Goal: Task Accomplishment & Management: Use online tool/utility

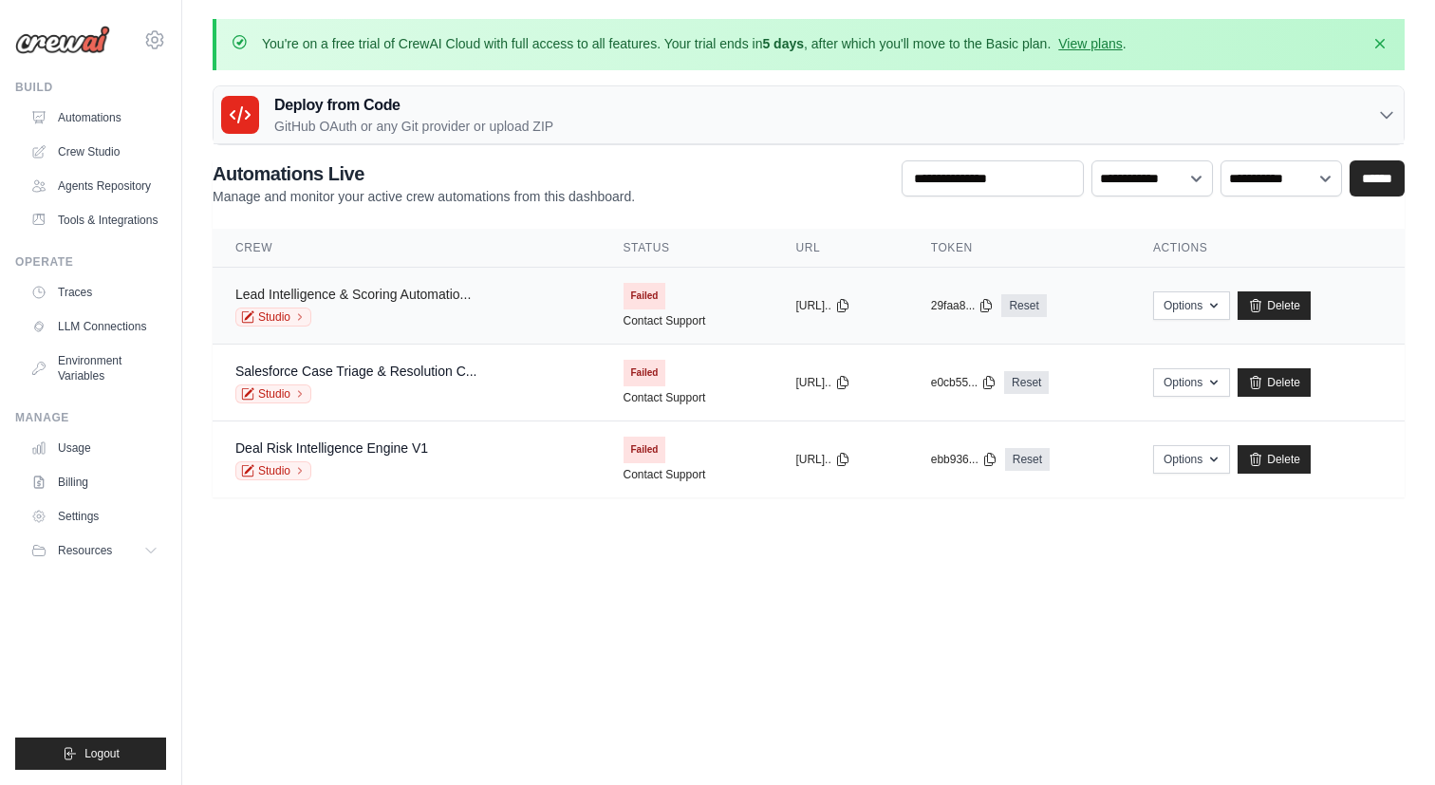
click at [420, 293] on link "Lead Intelligence & Scoring Automatio..." at bounding box center [352, 294] width 235 height 15
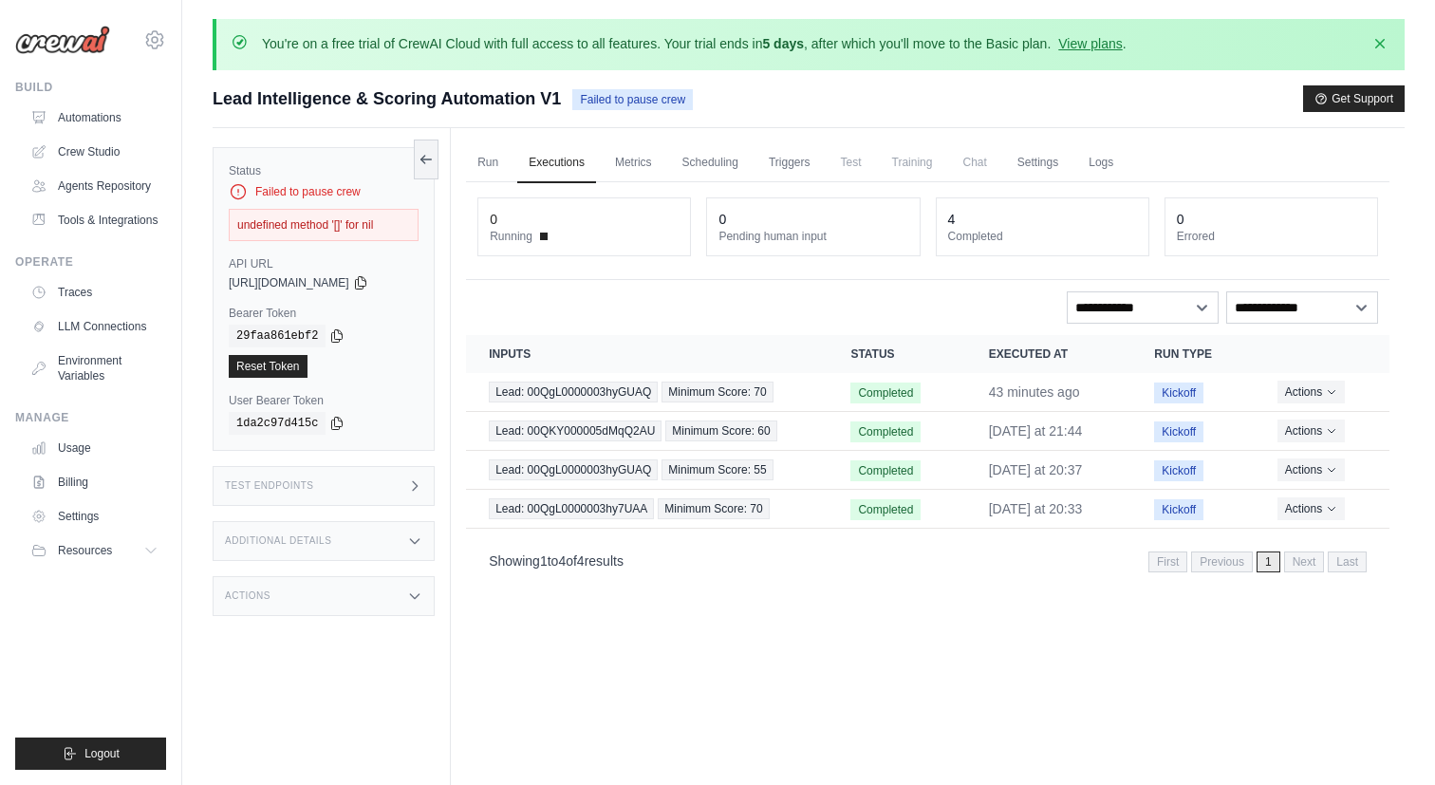
click at [120, 135] on ul "Automations Crew Studio Agents Repository Tools & Integrations" at bounding box center [94, 169] width 143 height 133
click at [119, 126] on link "Automations" at bounding box center [96, 118] width 143 height 30
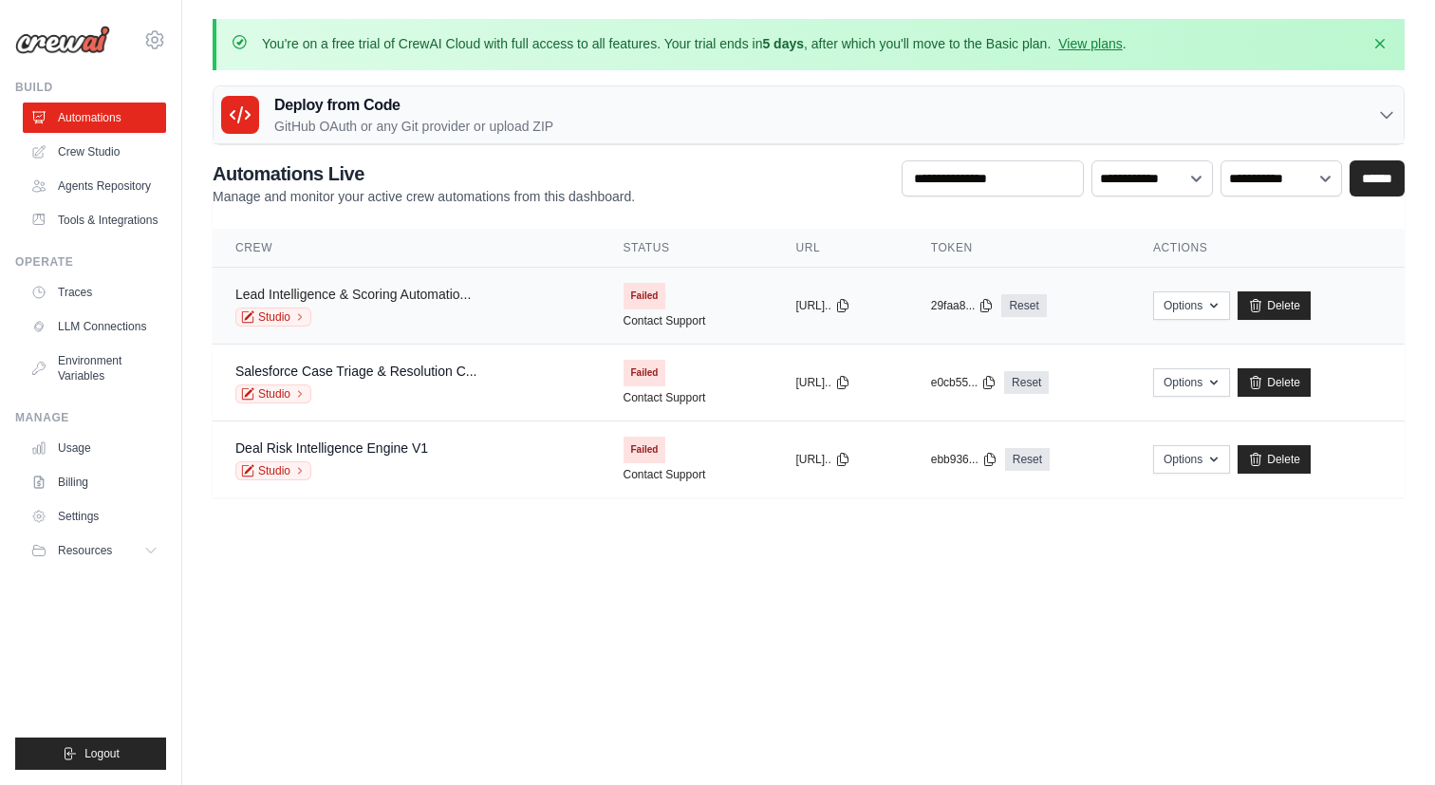
click at [262, 297] on link "Lead Intelligence & Scoring Automatio..." at bounding box center [352, 294] width 235 height 15
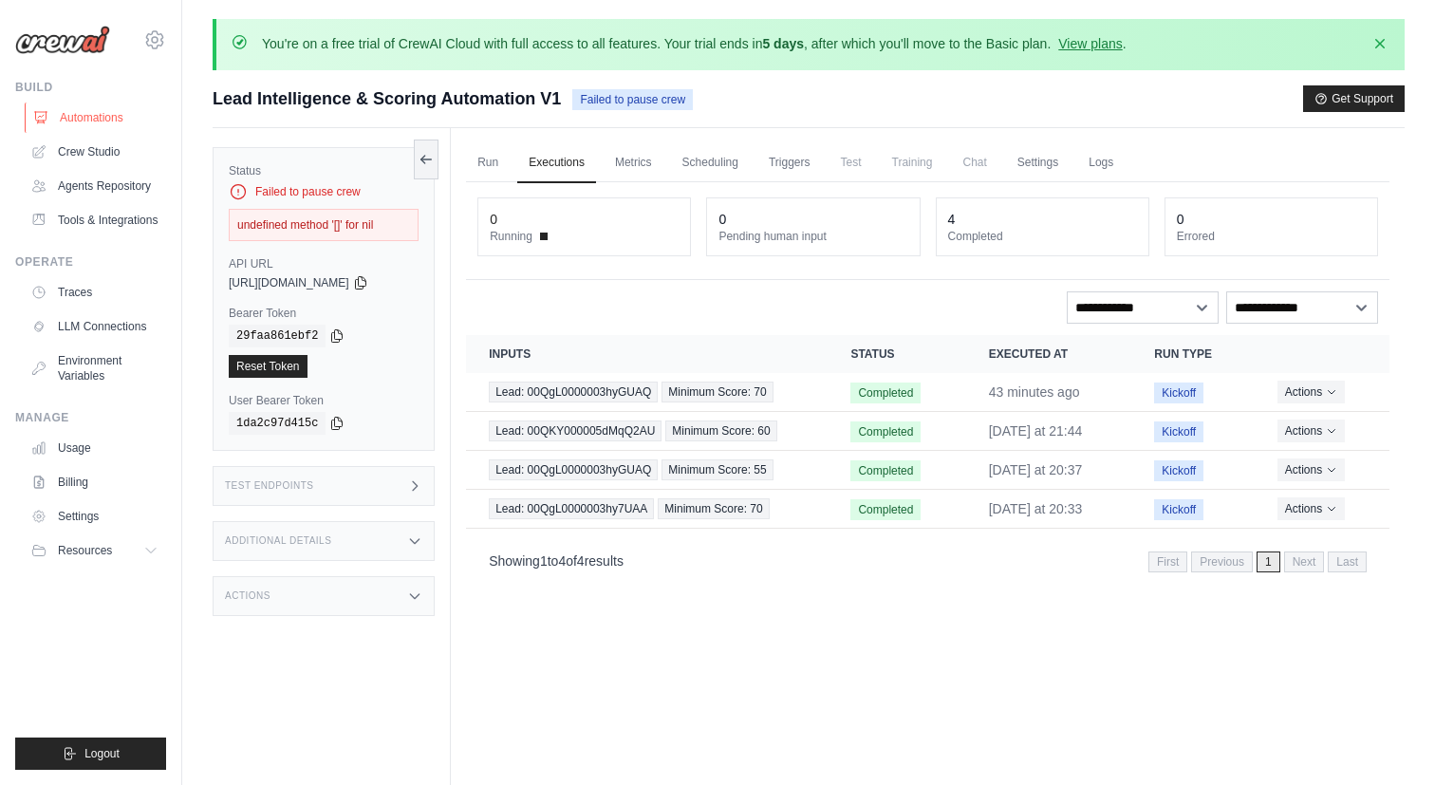
click at [106, 114] on link "Automations" at bounding box center [96, 118] width 143 height 30
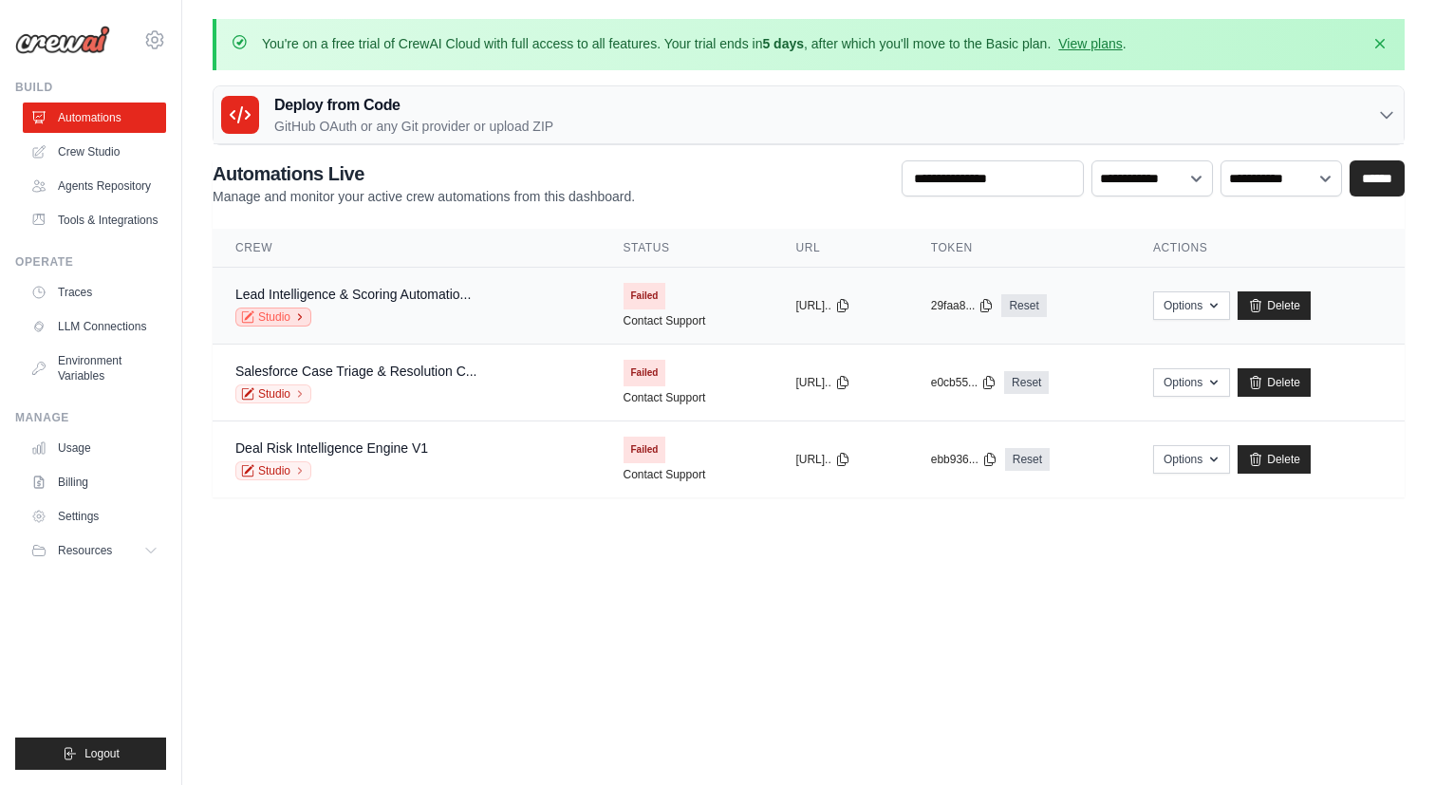
click at [256, 316] on link "Studio" at bounding box center [273, 317] width 76 height 19
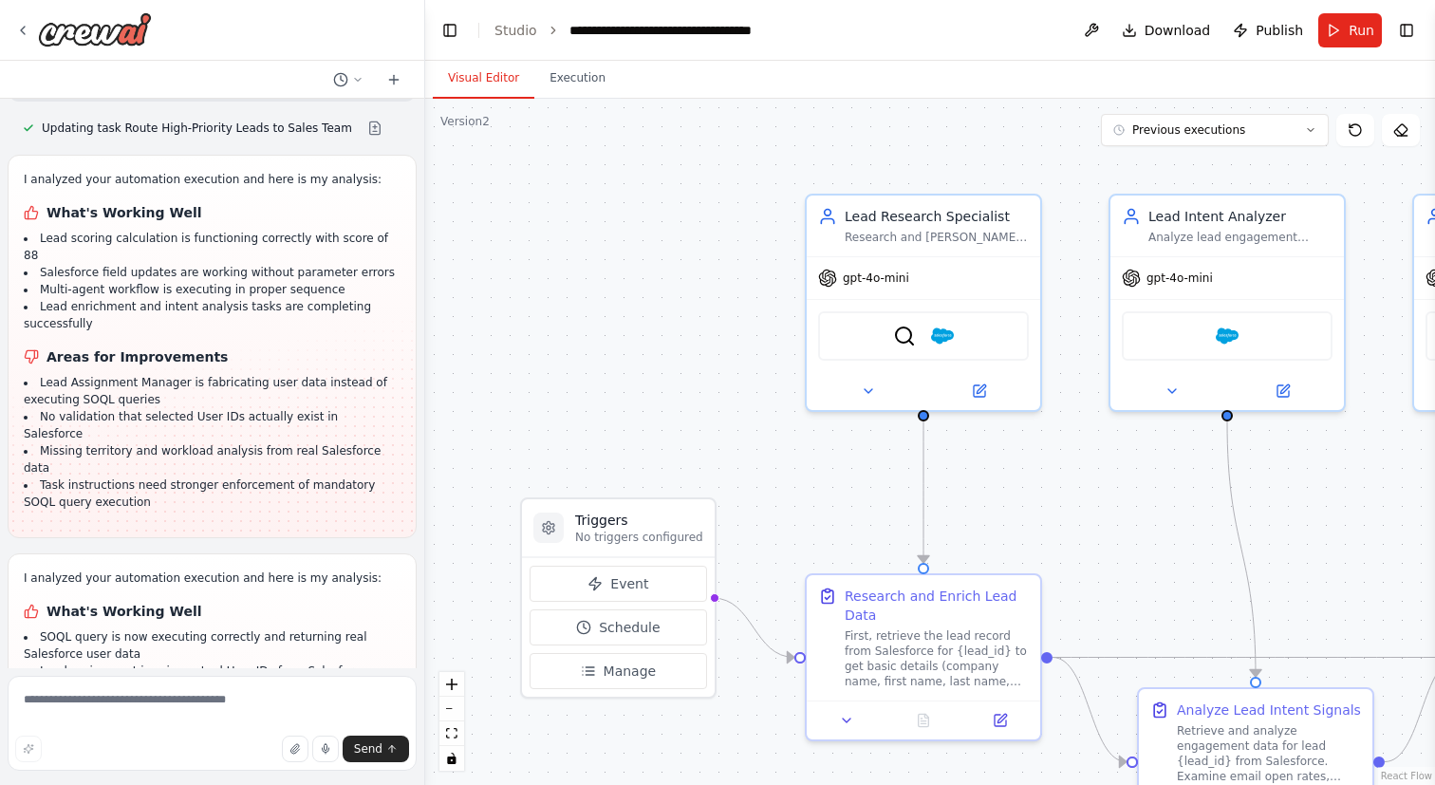
scroll to position [7590, 0]
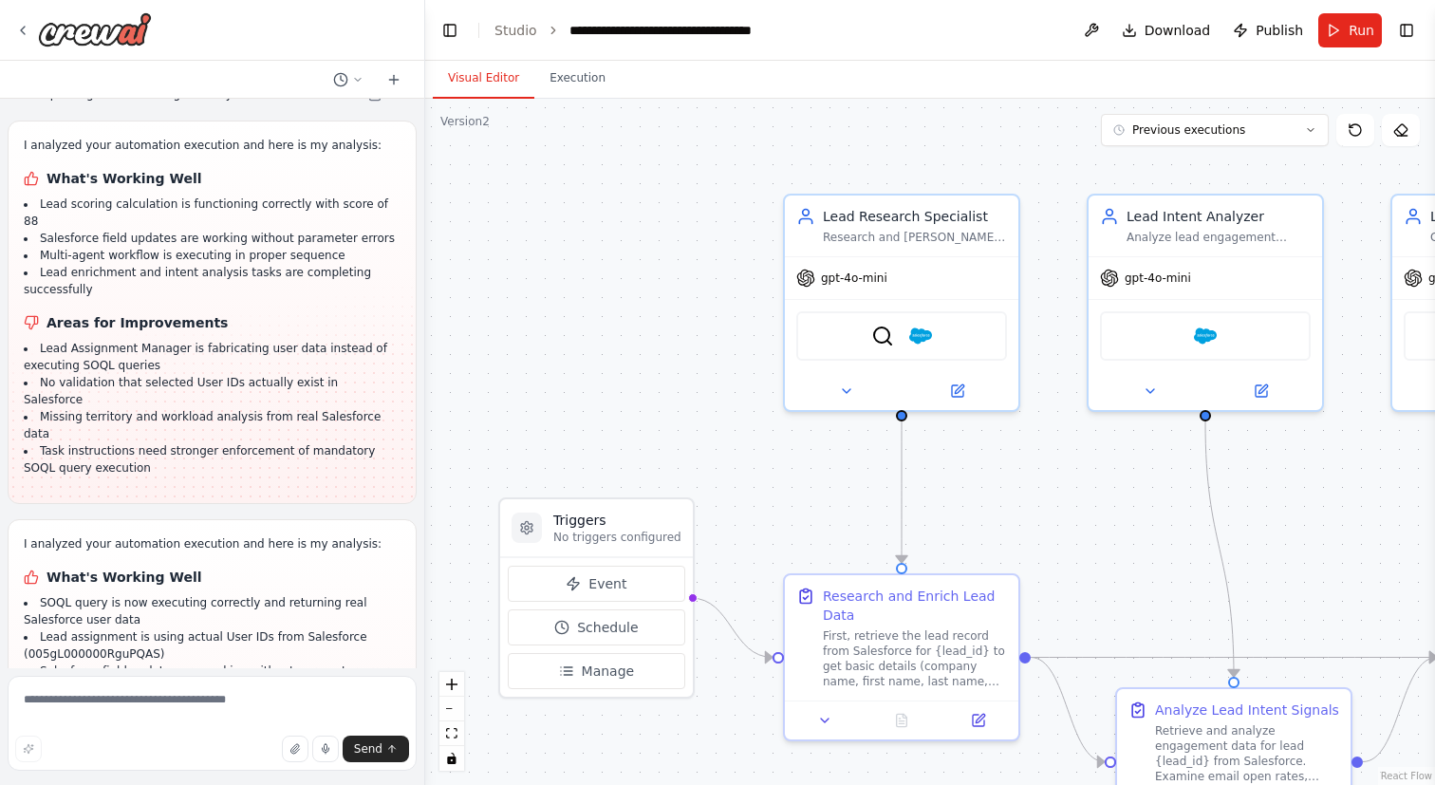
drag, startPoint x: 731, startPoint y: 258, endPoint x: 423, endPoint y: 242, distance: 307.9
click at [423, 242] on div "Business Problem Sales teams burn time on raw leads that aren’t qualified. Impo…" at bounding box center [717, 392] width 1435 height 785
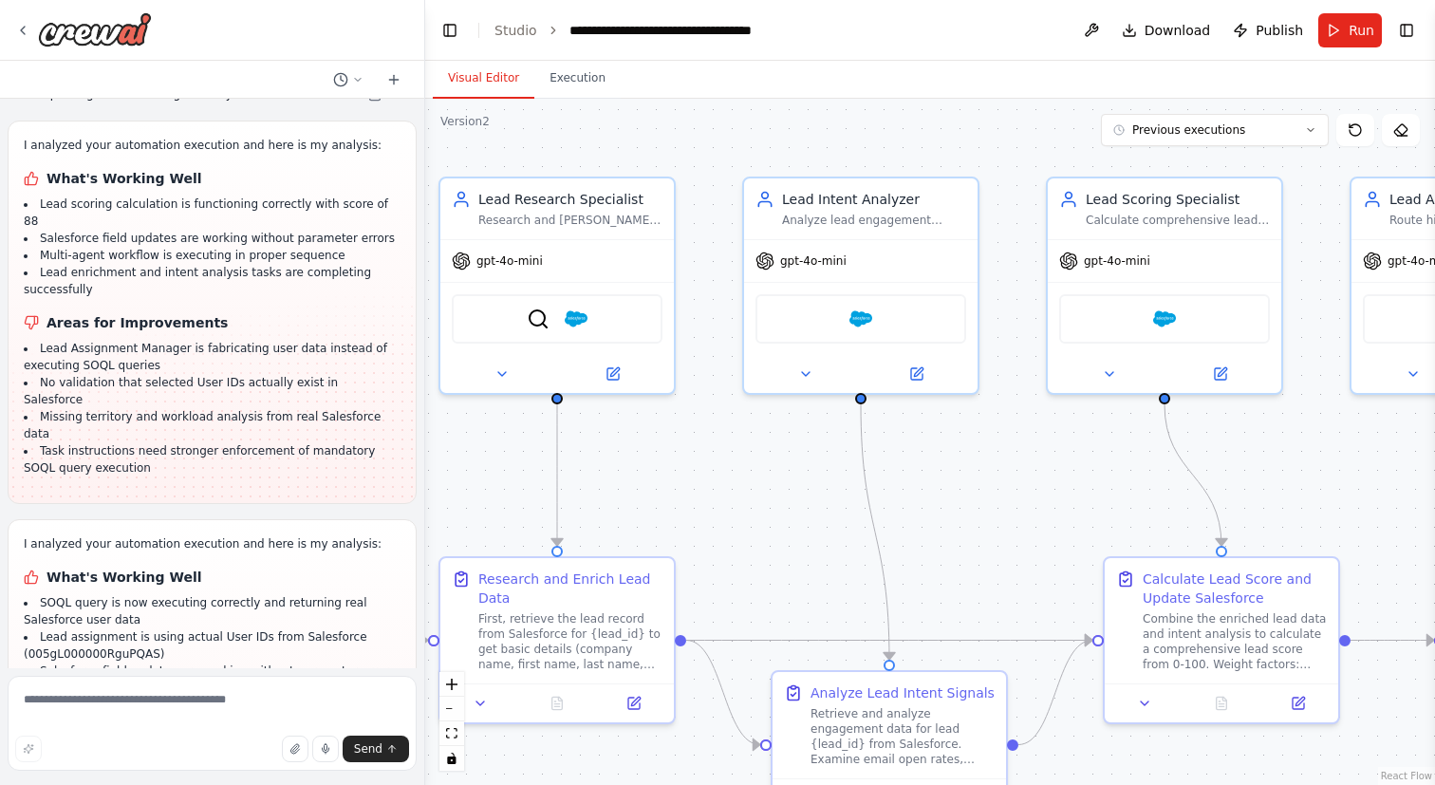
drag, startPoint x: 919, startPoint y: 158, endPoint x: 584, endPoint y: 153, distance: 335.1
click at [584, 153] on div ".deletable-edge-delete-btn { width: 20px; height: 20px; border: 0px solid #ffff…" at bounding box center [930, 442] width 1010 height 686
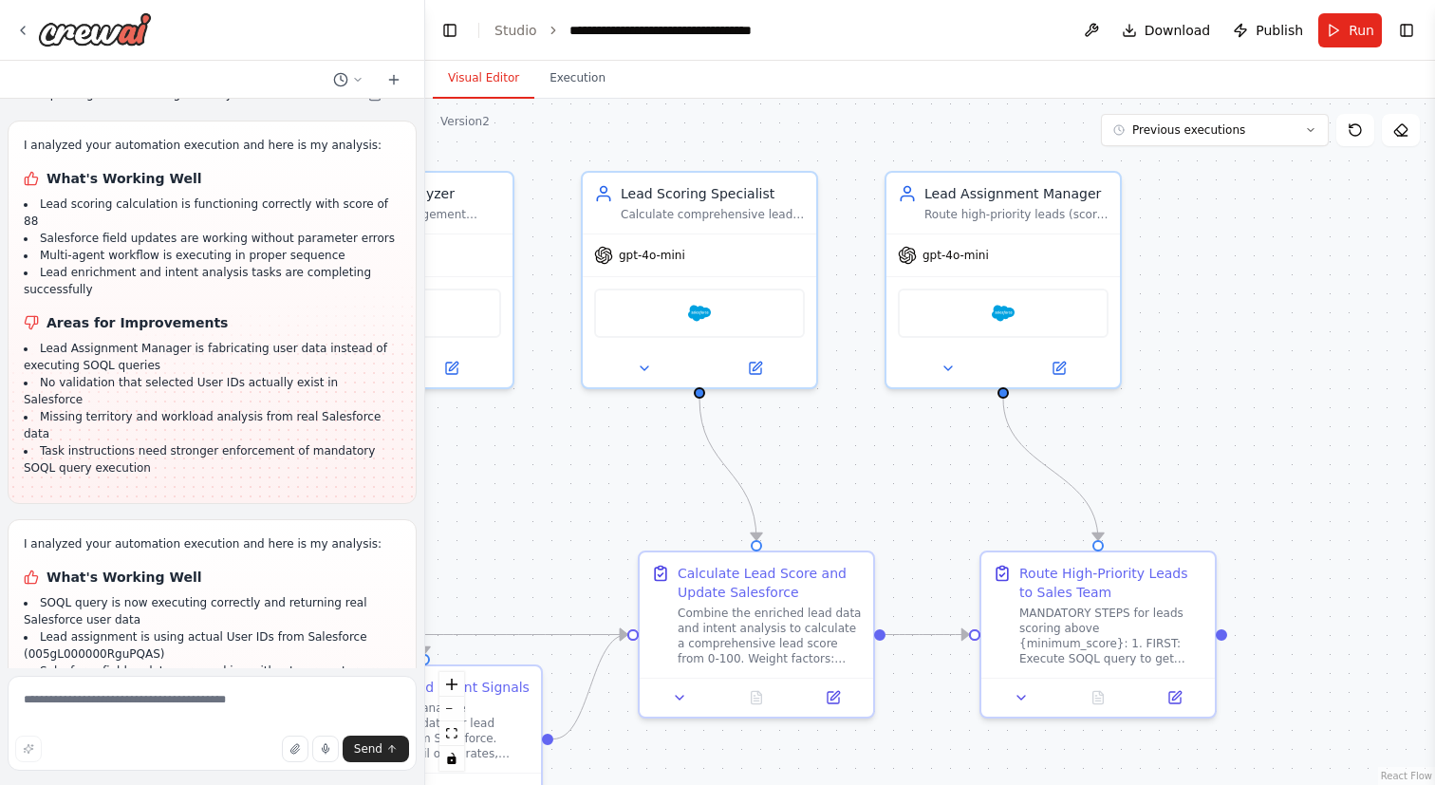
drag, startPoint x: 988, startPoint y: 138, endPoint x: 796, endPoint y: 135, distance: 191.7
click at [796, 135] on div ".deletable-edge-delete-btn { width: 20px; height: 20px; border: 0px solid #ffff…" at bounding box center [930, 442] width 1010 height 686
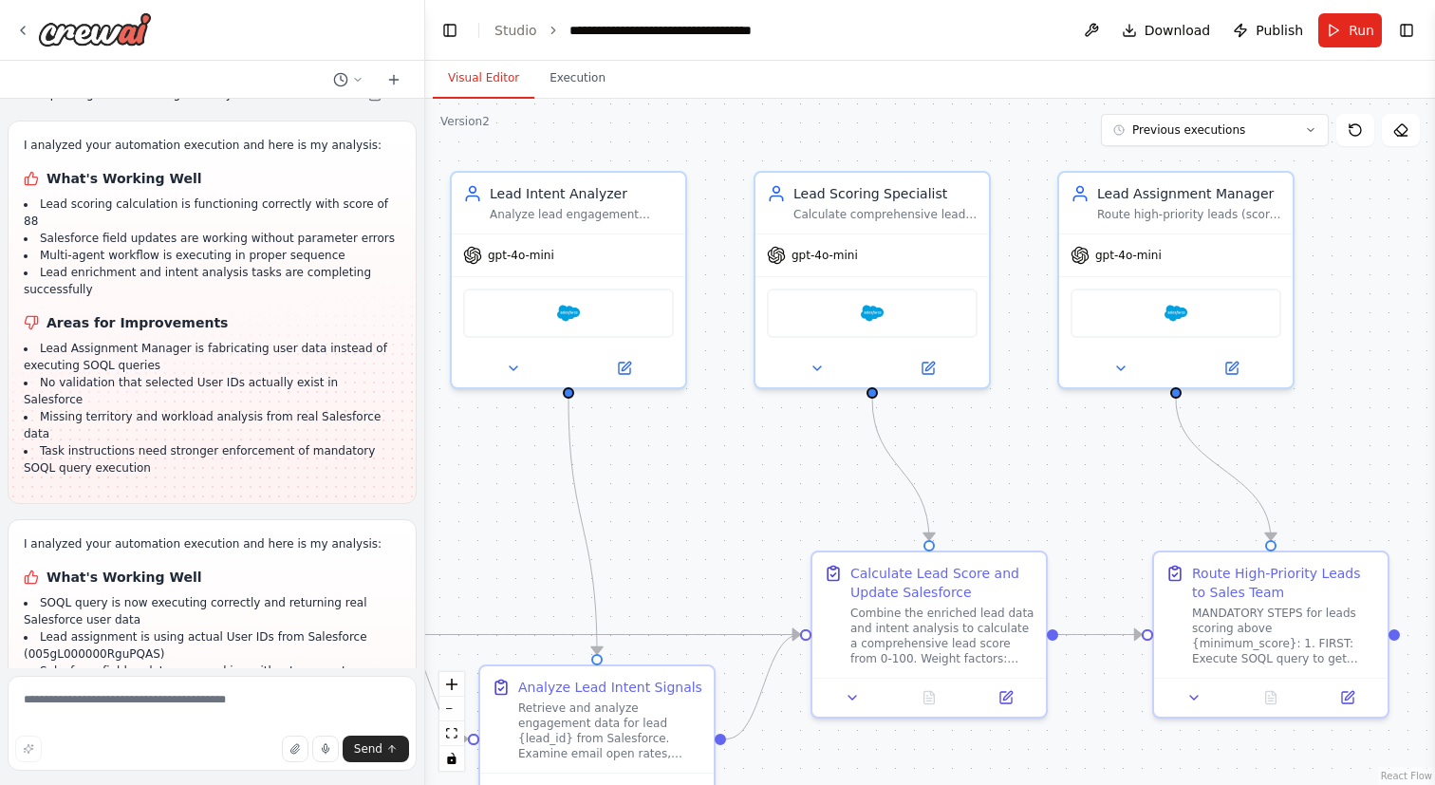
drag, startPoint x: 840, startPoint y: 405, endPoint x: 1081, endPoint y: 403, distance: 241.1
click at [1081, 403] on div ".deletable-edge-delete-btn { width: 20px; height: 20px; border: 0px solid #ffff…" at bounding box center [930, 442] width 1010 height 686
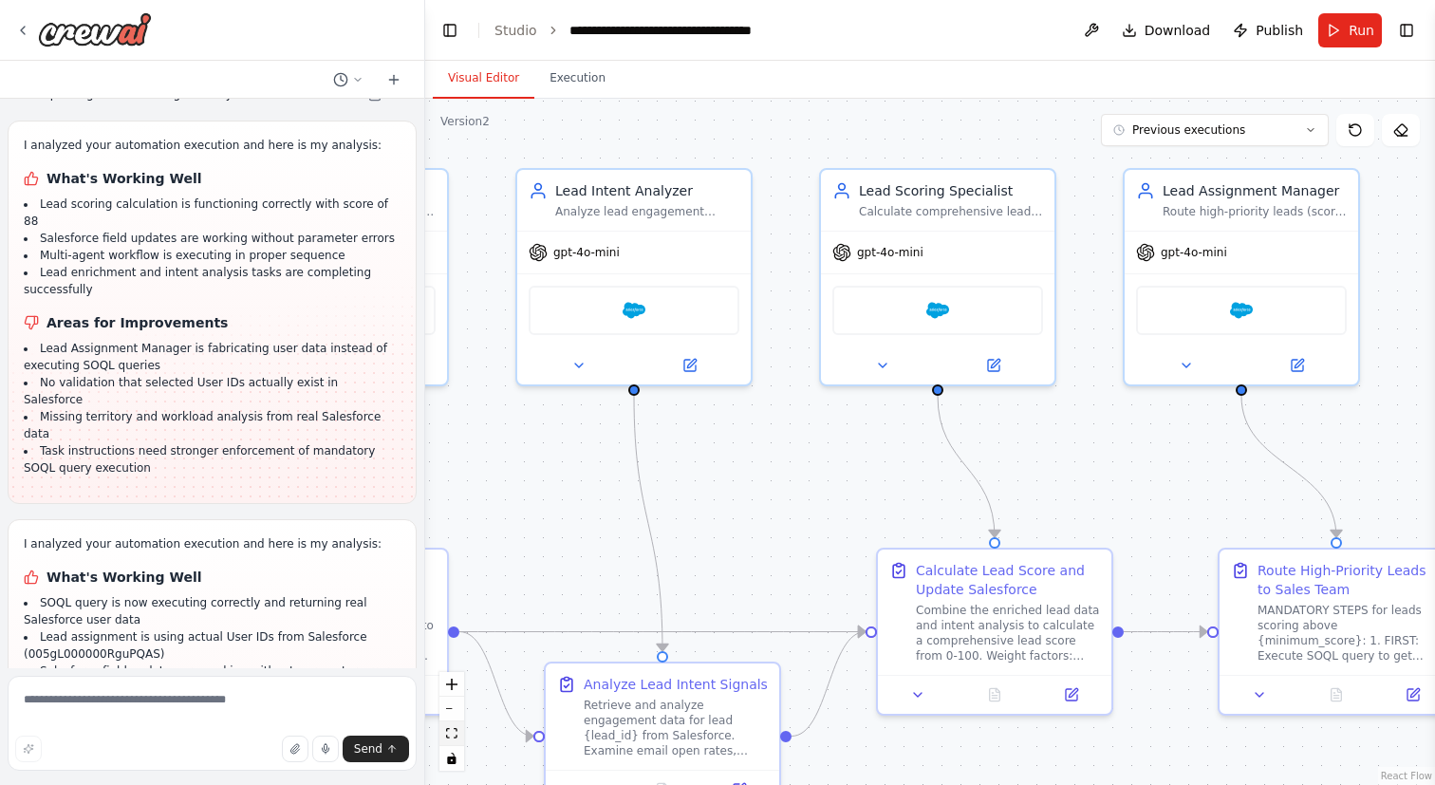
click at [451, 728] on icon "fit view" at bounding box center [451, 733] width 11 height 10
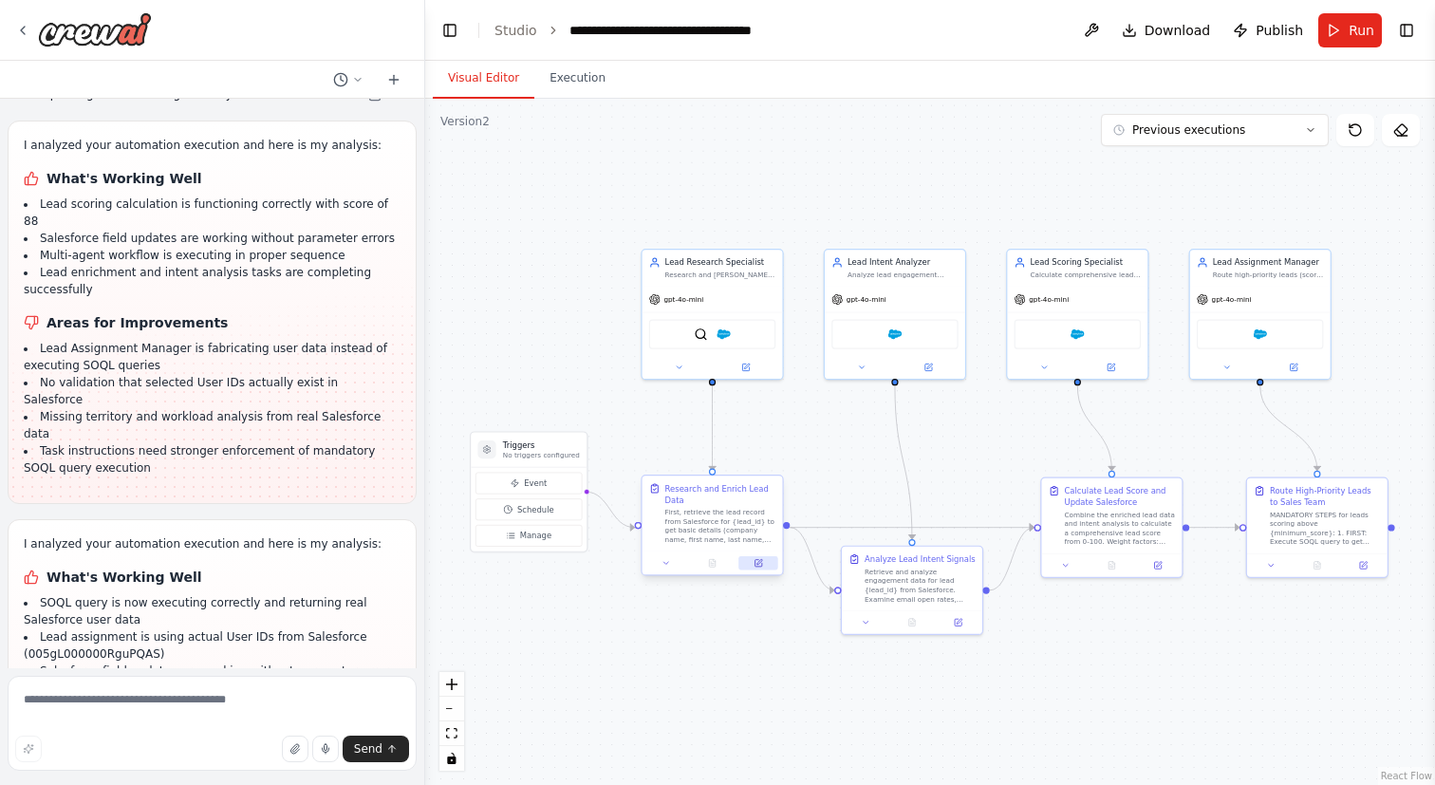
click at [755, 563] on icon at bounding box center [758, 563] width 7 height 7
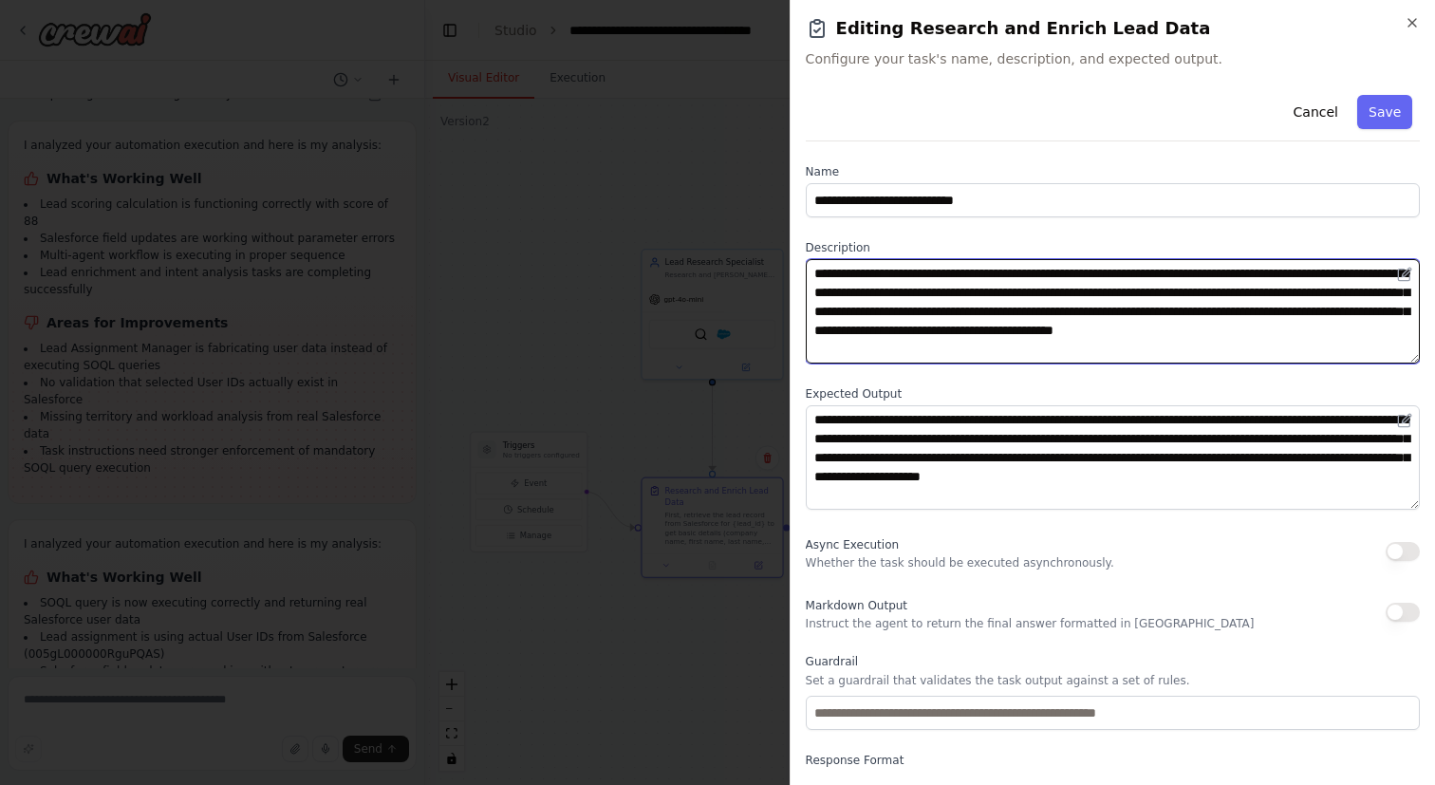
click at [1045, 318] on textarea "**********" at bounding box center [1113, 311] width 614 height 104
click at [1102, 351] on textarea "**********" at bounding box center [1113, 311] width 614 height 104
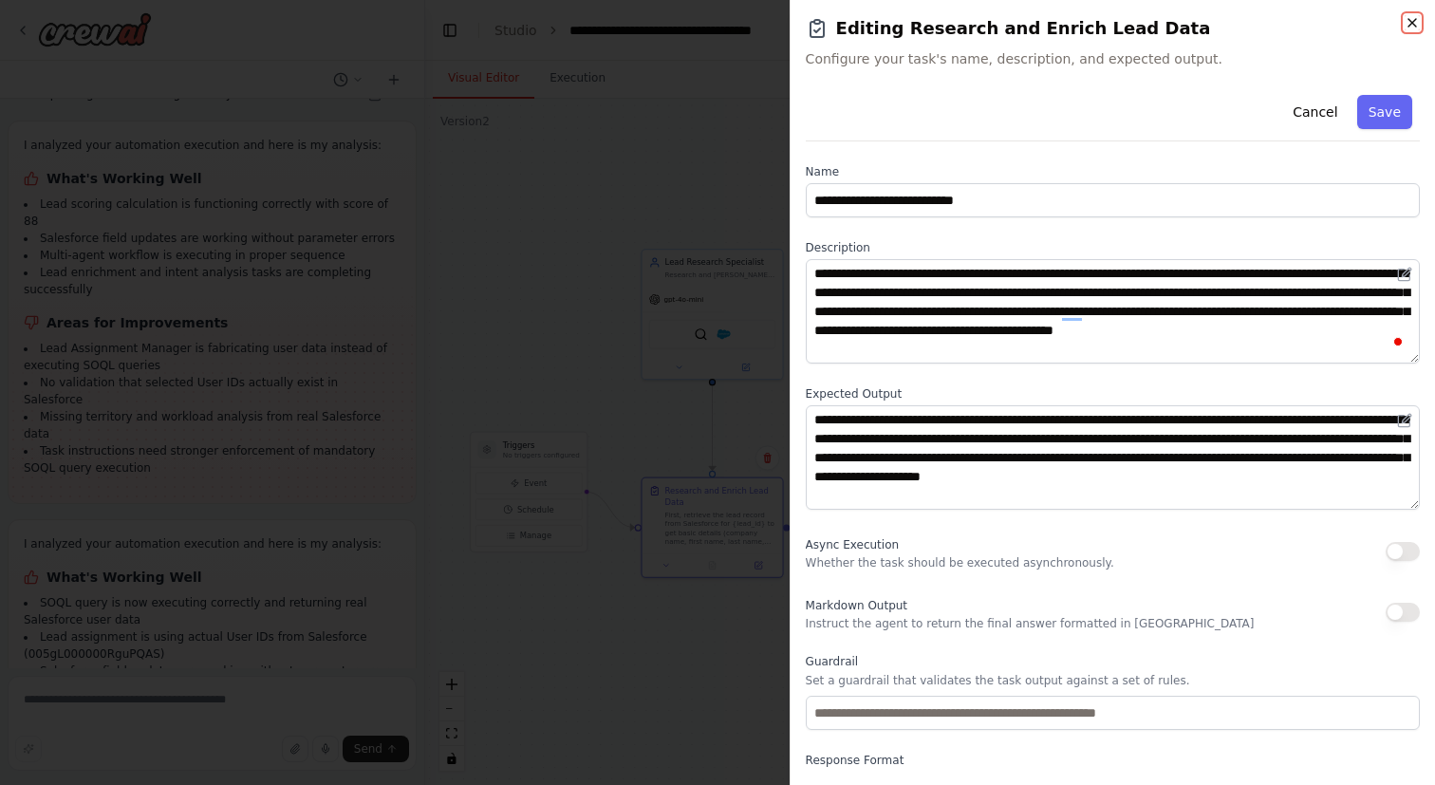
click at [1410, 25] on icon "button" at bounding box center [1412, 22] width 15 height 15
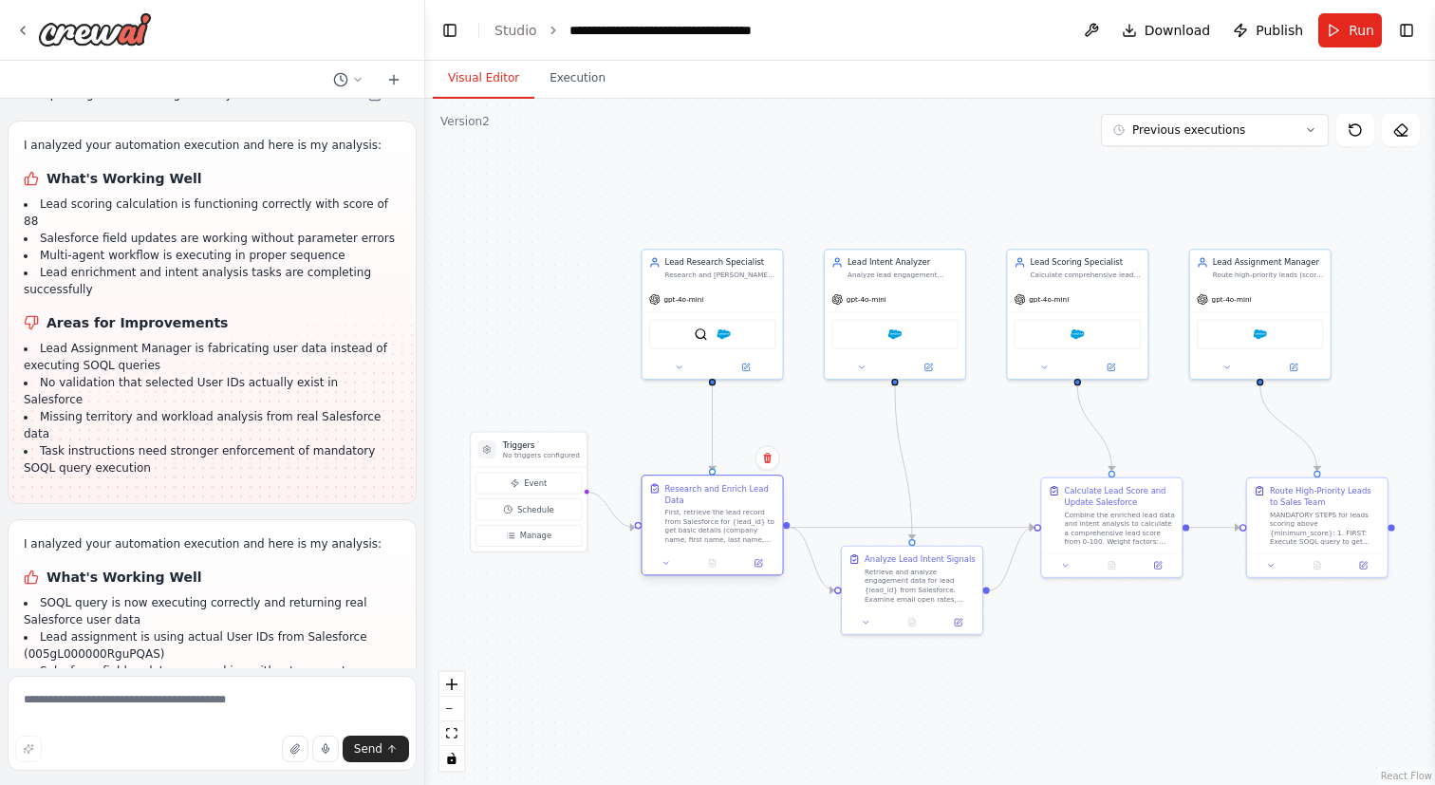
click at [710, 513] on div "First, retrieve the lead record from Salesforce for {lead_id} to get basic deta…" at bounding box center [720, 526] width 111 height 36
click at [965, 618] on button at bounding box center [958, 619] width 39 height 13
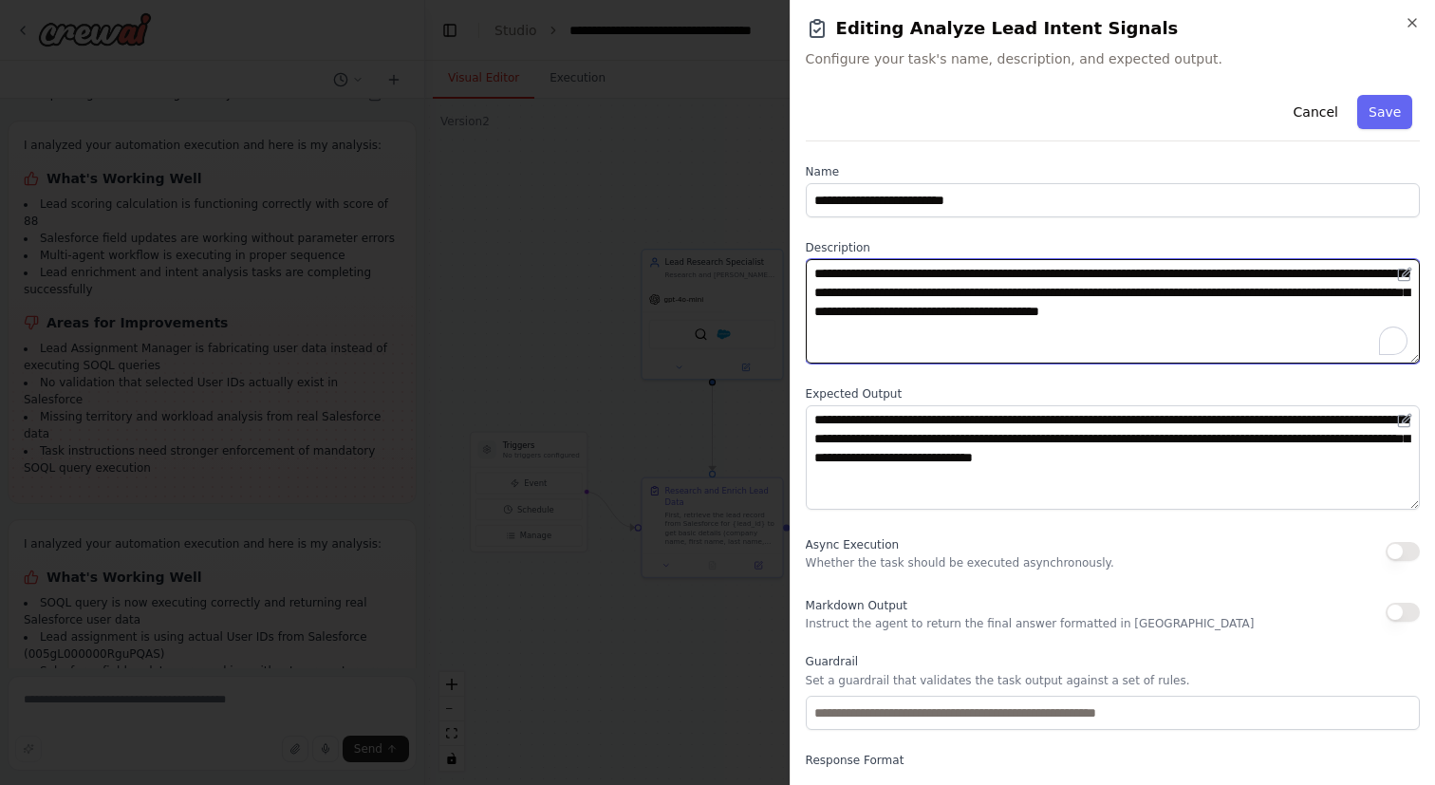
click at [1003, 337] on textarea "**********" at bounding box center [1113, 311] width 614 height 104
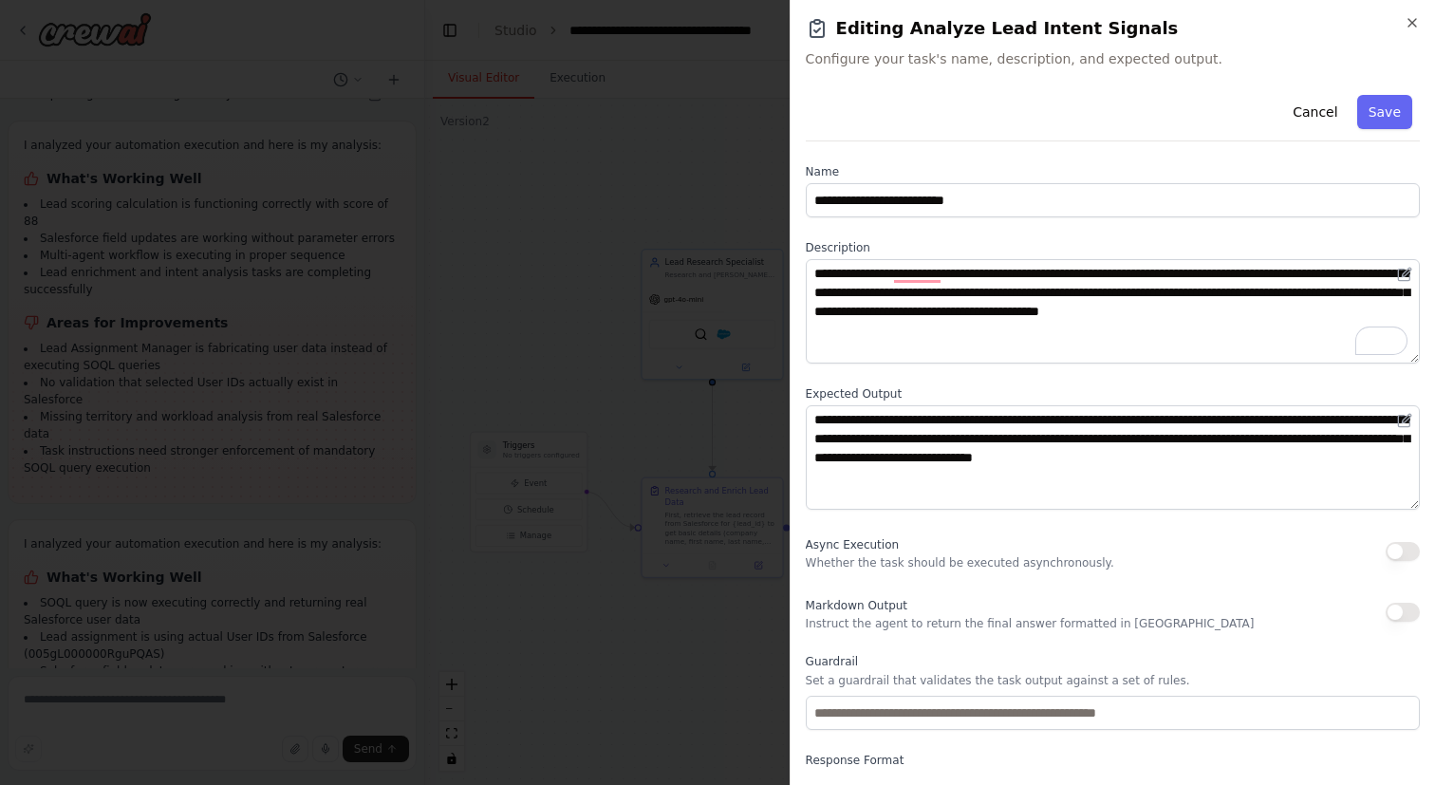
click at [1420, 19] on div "**********" at bounding box center [1112, 392] width 645 height 785
click at [1410, 21] on icon "button" at bounding box center [1412, 23] width 8 height 8
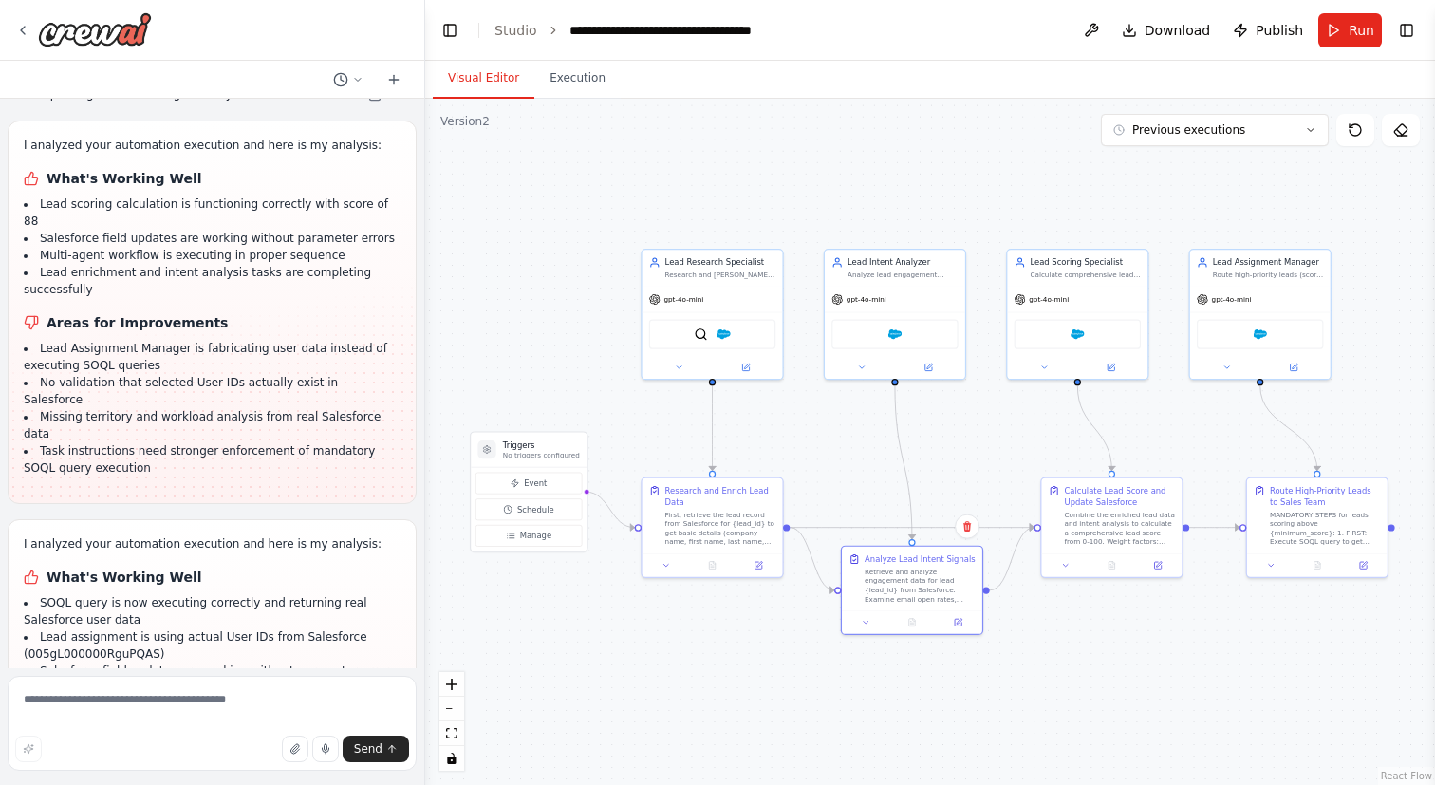
click at [822, 426] on div ".deletable-edge-delete-btn { width: 20px; height: 20px; border: 0px solid #ffff…" at bounding box center [930, 442] width 1010 height 686
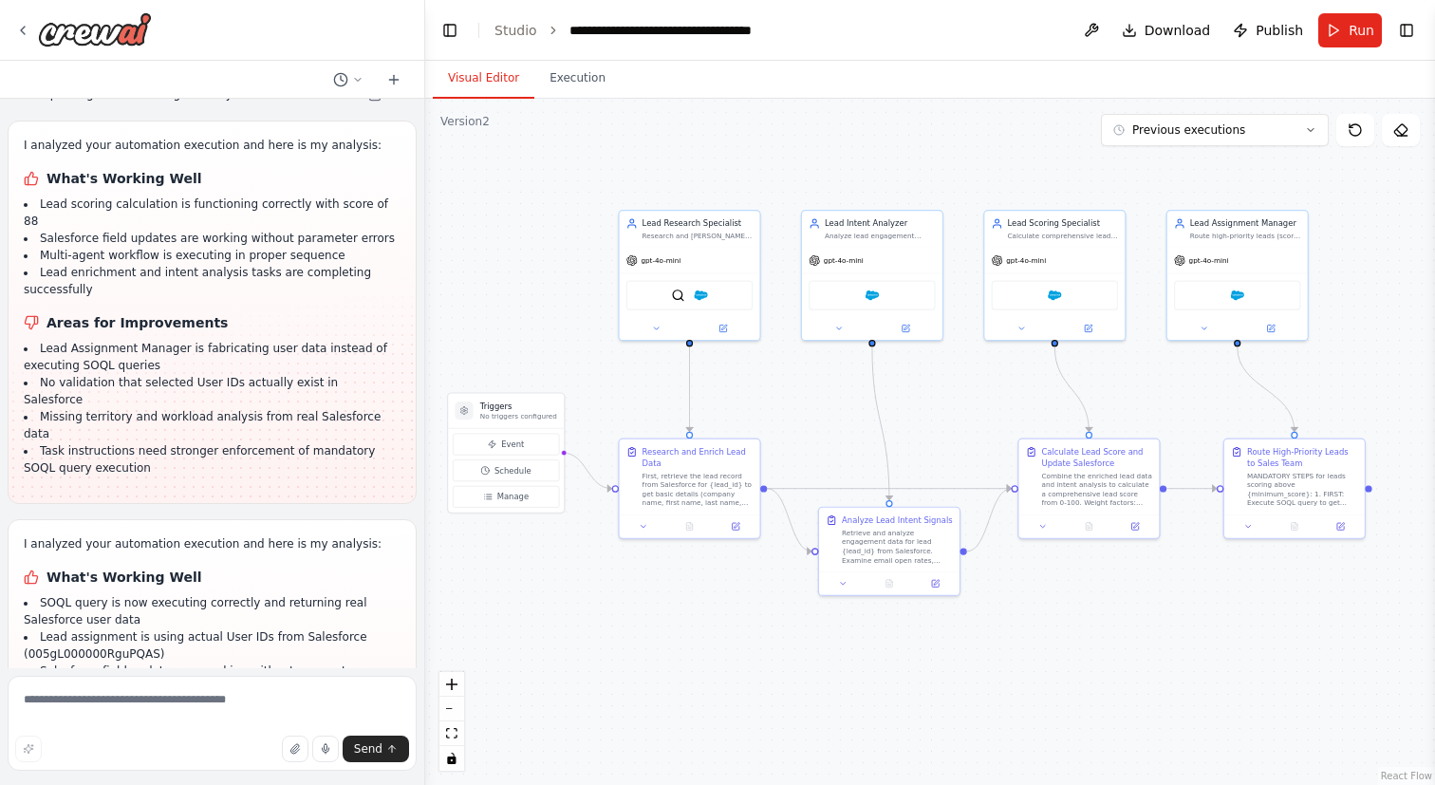
drag, startPoint x: 822, startPoint y: 426, endPoint x: 792, endPoint y: 379, distance: 56.3
click at [792, 379] on div ".deletable-edge-delete-btn { width: 20px; height: 20px; border: 0px solid #ffff…" at bounding box center [930, 442] width 1010 height 686
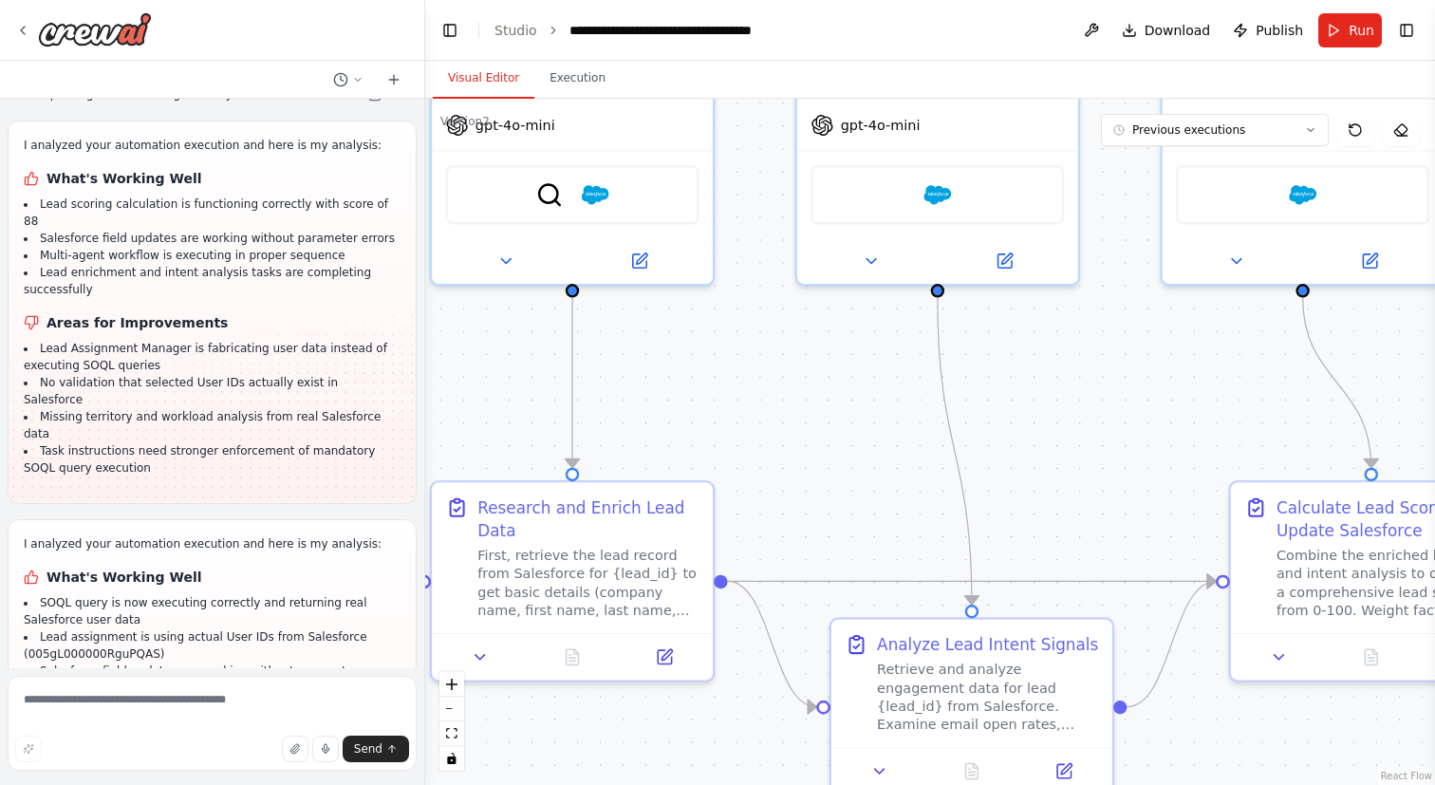
click at [798, 409] on div ".deletable-edge-delete-btn { width: 20px; height: 20px; border: 0px solid #ffff…" at bounding box center [930, 442] width 1010 height 686
click at [448, 736] on icon "fit view" at bounding box center [451, 733] width 11 height 10
